Goal: Task Accomplishment & Management: Complete application form

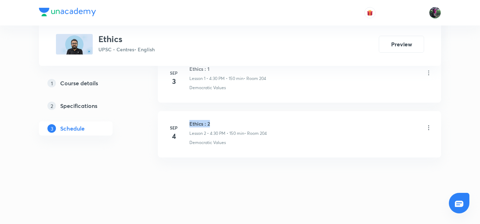
drag, startPoint x: 190, startPoint y: 124, endPoint x: 220, endPoint y: 124, distance: 30.5
click at [220, 124] on h6 "Ethics : 2" at bounding box center [228, 123] width 78 height 7
copy h6 "Ethics : 2"
click at [220, 123] on h6 "Ethics : 2" at bounding box center [228, 123] width 78 height 7
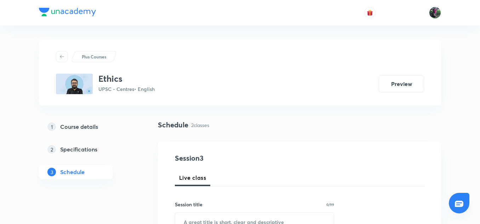
scroll to position [93, 0]
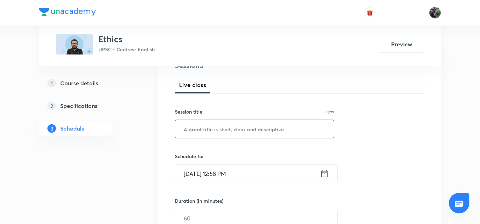
click at [212, 129] on input "text" at bounding box center [254, 129] width 159 height 18
paste input "Ethics : 2"
type input "Ethics : 3"
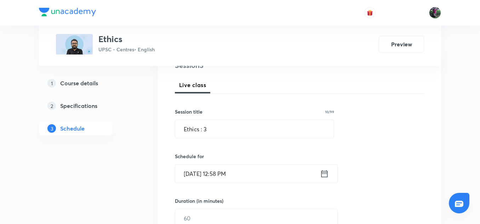
click at [203, 175] on input "Sep 5, 2025, 12:58 PM" at bounding box center [247, 174] width 145 height 18
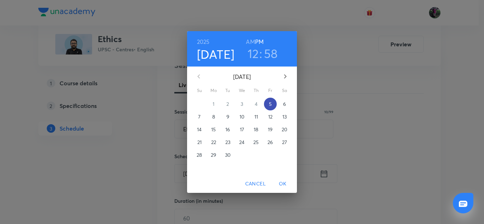
click at [272, 103] on span "5" at bounding box center [270, 104] width 13 height 7
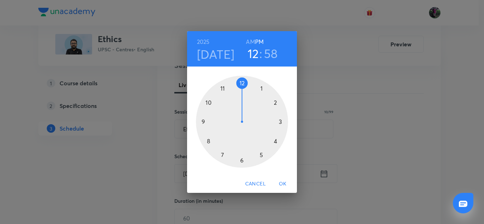
click at [275, 141] on div at bounding box center [242, 122] width 92 height 92
click at [242, 159] on div at bounding box center [242, 122] width 92 height 92
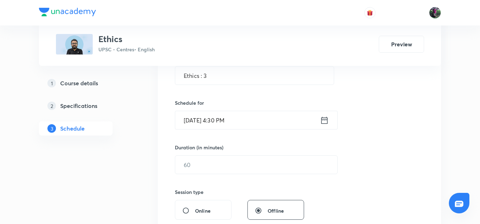
scroll to position [174, 0]
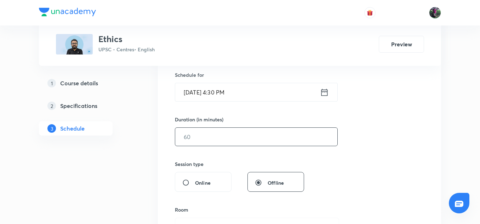
click at [197, 136] on input "text" at bounding box center [256, 137] width 162 height 18
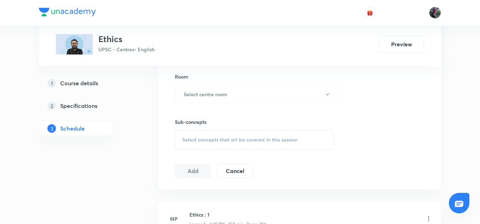
scroll to position [307, 0]
type input "150"
click at [215, 96] on h6 "Select centre room" at bounding box center [206, 94] width 44 height 7
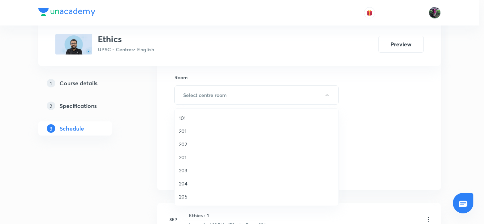
click at [182, 182] on span "204" at bounding box center [256, 183] width 155 height 7
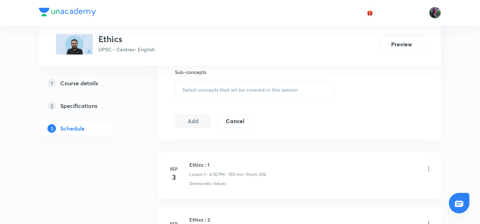
scroll to position [358, 0]
click at [234, 87] on span "Select concepts that wil be covered in this session" at bounding box center [239, 89] width 115 height 6
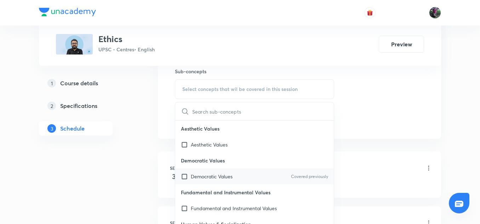
click at [211, 174] on p "Democratic Values" at bounding box center [212, 176] width 42 height 7
checkbox input "true"
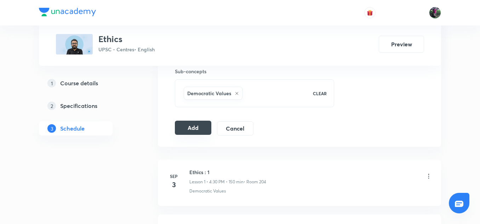
click at [193, 132] on button "Add" at bounding box center [193, 128] width 36 height 14
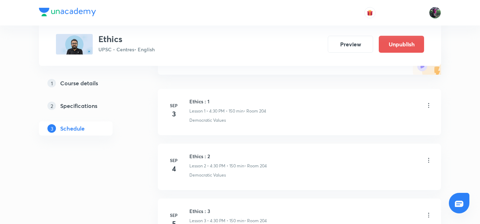
scroll to position [183, 0]
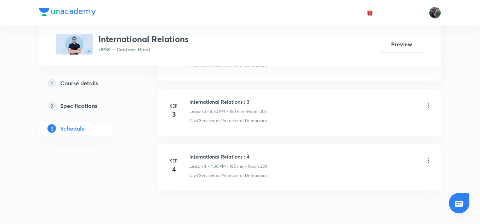
scroll to position [563, 0]
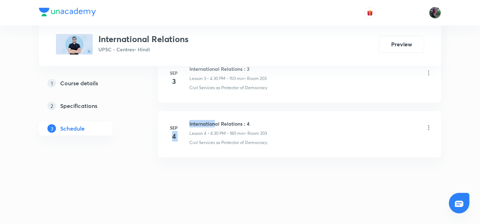
drag, startPoint x: 188, startPoint y: 124, endPoint x: 215, endPoint y: 121, distance: 26.4
click at [215, 121] on div "Sep 4 International Relations : 4 Lesson 4 • 4:30 PM • 180 min • Room 203 Civil…" at bounding box center [300, 133] width 266 height 26
click at [215, 121] on h6 "International Relations : 4" at bounding box center [228, 123] width 78 height 7
drag, startPoint x: 189, startPoint y: 124, endPoint x: 258, endPoint y: 120, distance: 69.5
click at [258, 120] on div "Sep 4 International Relations : 4 Lesson 4 • 4:30 PM • 180 min • Room 203 Civil…" at bounding box center [300, 133] width 266 height 26
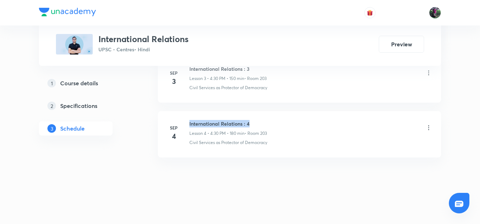
copy h6 "International Relations : 4"
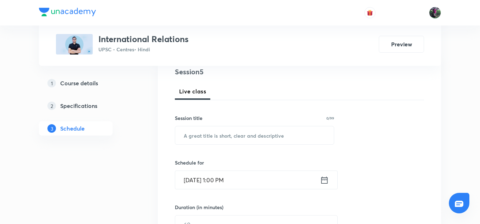
scroll to position [86, 0]
click at [228, 134] on input "text" at bounding box center [254, 136] width 159 height 18
paste input "International Relations : 4"
type input "International Relations : 5"
click at [223, 179] on input "Sep 5, 2025, 1:00 PM" at bounding box center [247, 180] width 145 height 18
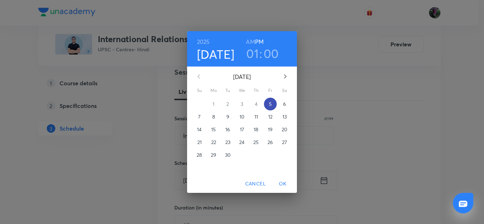
click at [270, 104] on p "5" at bounding box center [270, 104] width 3 height 7
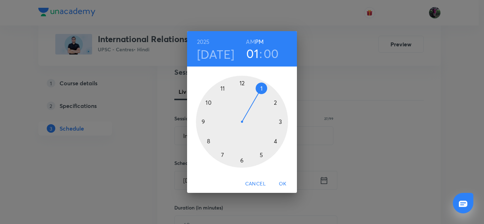
click at [276, 142] on div at bounding box center [242, 122] width 92 height 92
click at [242, 160] on div at bounding box center [242, 122] width 92 height 92
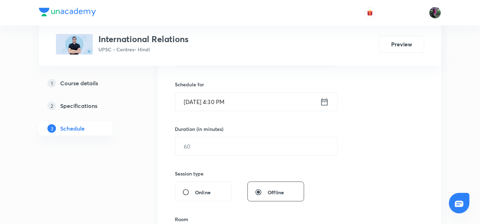
scroll to position [165, 0]
click at [196, 146] on input "text" at bounding box center [256, 146] width 162 height 18
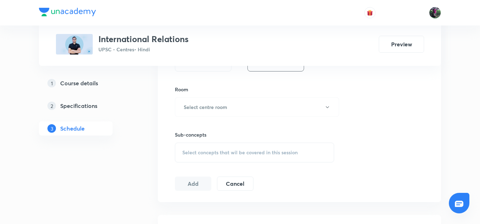
scroll to position [295, 0]
type input "180"
click at [217, 105] on h6 "Select centre room" at bounding box center [206, 106] width 44 height 7
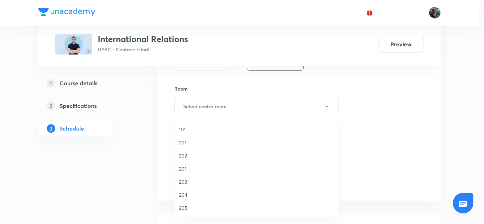
click at [182, 181] on span "203" at bounding box center [256, 181] width 155 height 7
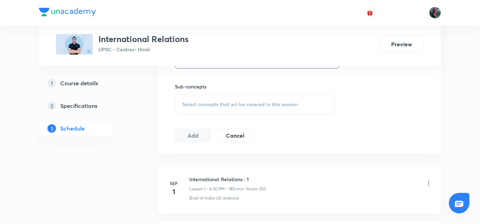
scroll to position [346, 0]
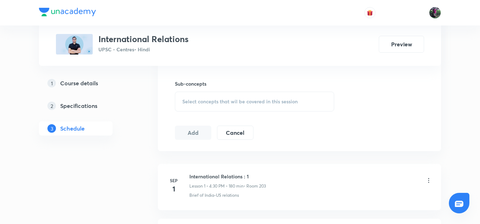
click at [234, 103] on span "Select concepts that wil be covered in this session" at bounding box center [239, 102] width 115 height 6
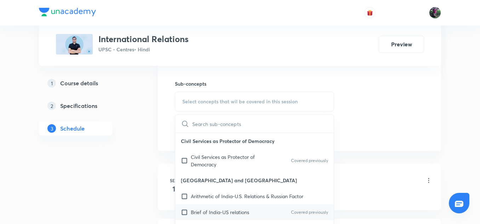
click at [226, 211] on p "Brief of India-US relations" at bounding box center [220, 212] width 58 height 7
checkbox input "true"
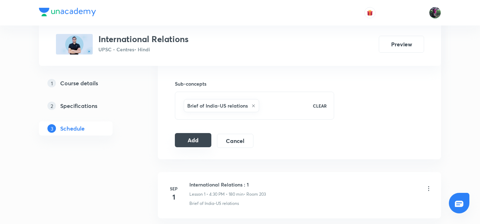
click at [191, 143] on button "Add" at bounding box center [193, 140] width 36 height 14
